Goal: Task Accomplishment & Management: Manage account settings

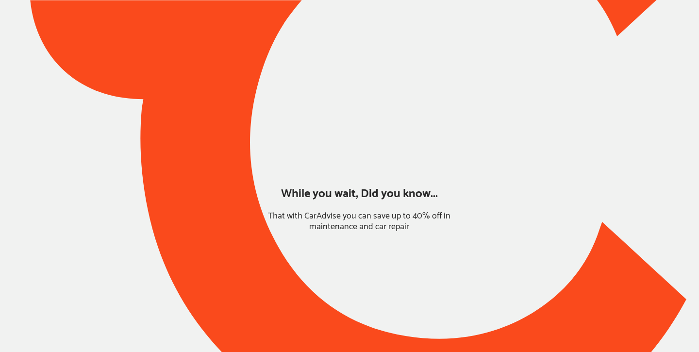
type input "*******"
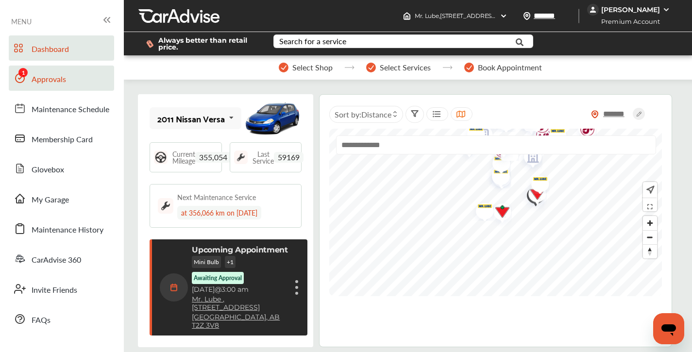
click at [65, 78] on span "Approvals" at bounding box center [49, 79] width 34 height 13
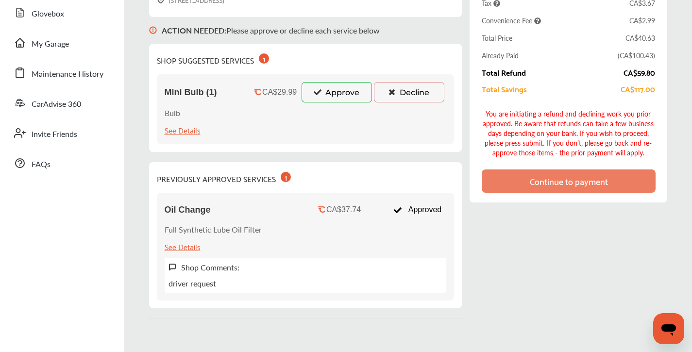
scroll to position [133, 0]
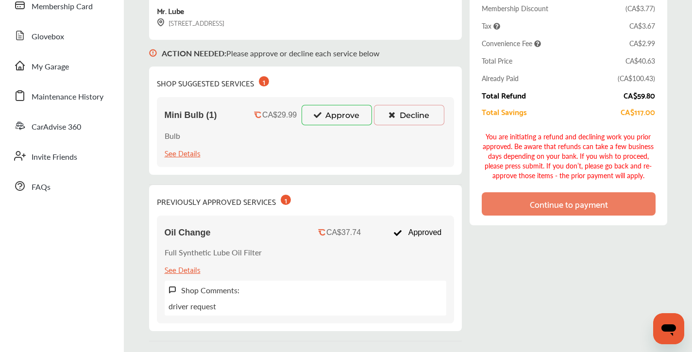
click at [345, 118] on button "Approve" at bounding box center [336, 115] width 70 height 20
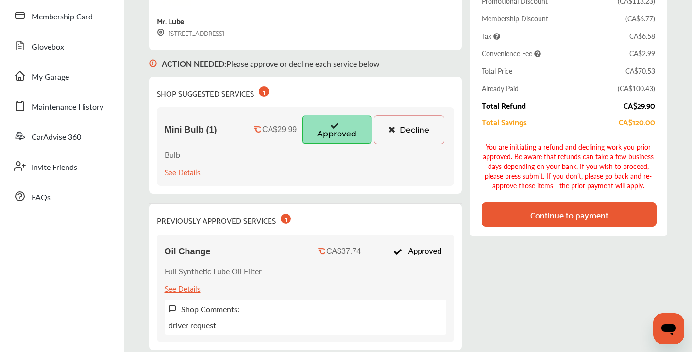
scroll to position [121, 0]
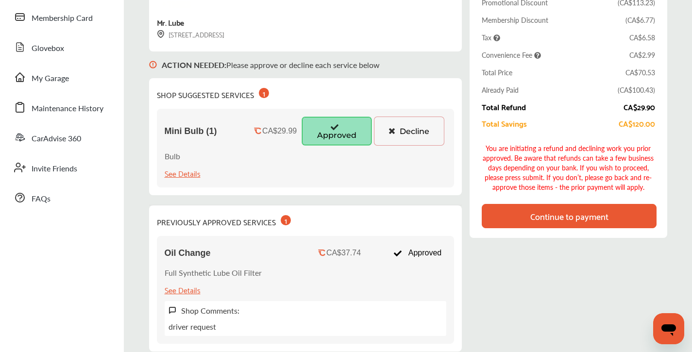
click at [550, 211] on div "Continue to payment" at bounding box center [569, 216] width 78 height 10
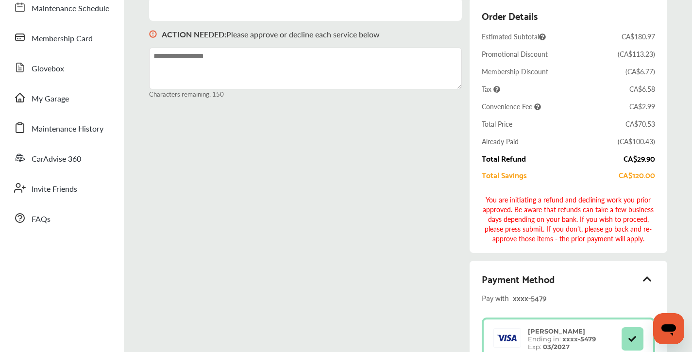
scroll to position [289, 0]
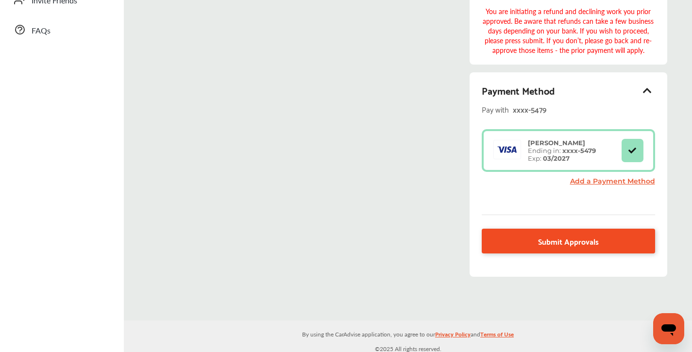
click at [565, 238] on span "Submit Approvals" at bounding box center [568, 240] width 61 height 13
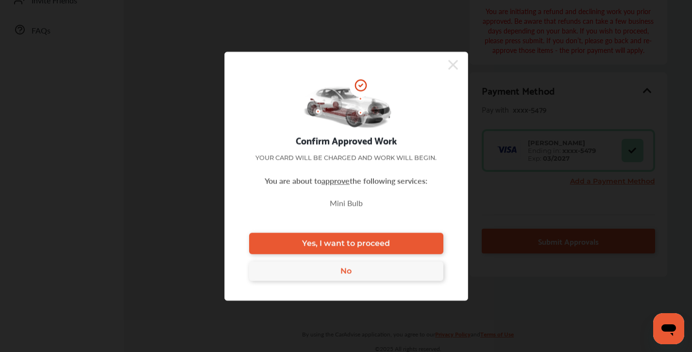
click at [369, 241] on span "Yes, I want to proceed" at bounding box center [346, 243] width 88 height 9
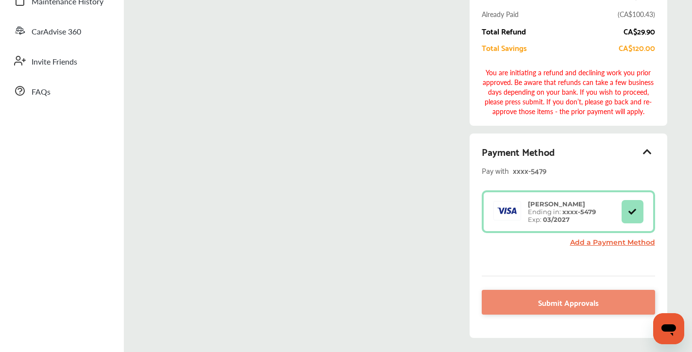
scroll to position [104, 0]
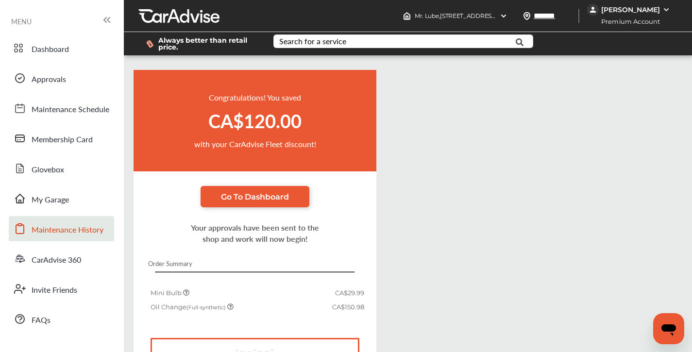
click at [86, 229] on span "Maintenance History" at bounding box center [68, 230] width 72 height 13
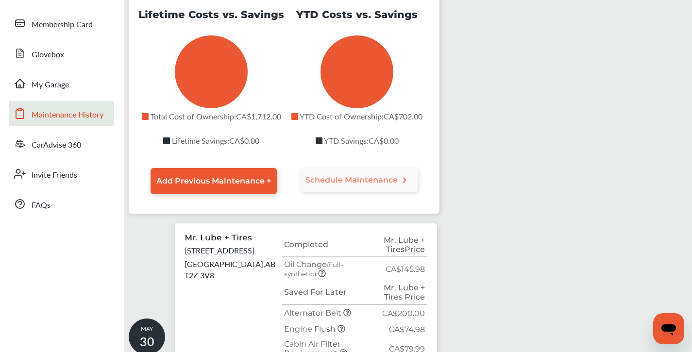
scroll to position [94, 0]
